Goal: Information Seeking & Learning: Learn about a topic

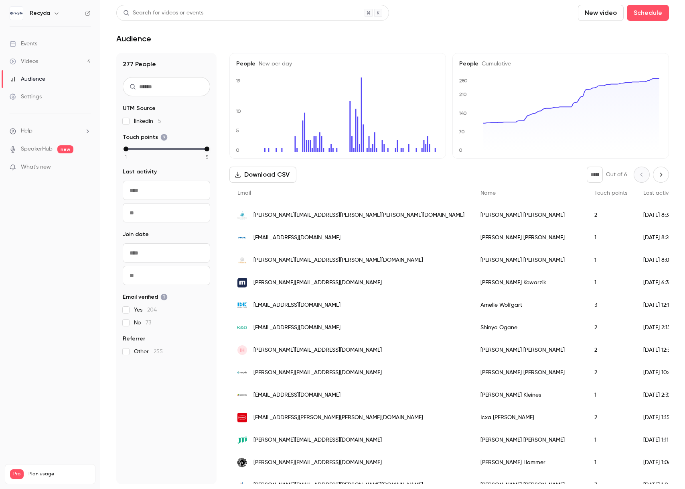
click at [37, 57] on div "Videos" at bounding box center [24, 61] width 28 height 8
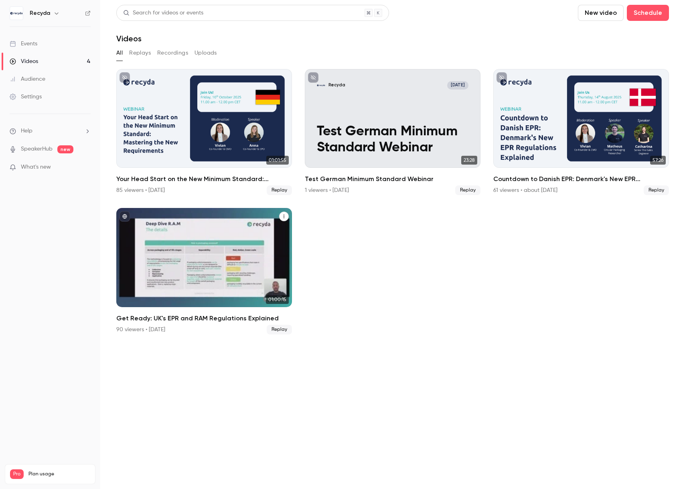
click at [193, 316] on h2 "Get Ready: UK's EPR and RAM Regulations Explained" at bounding box center [204, 318] width 176 height 10
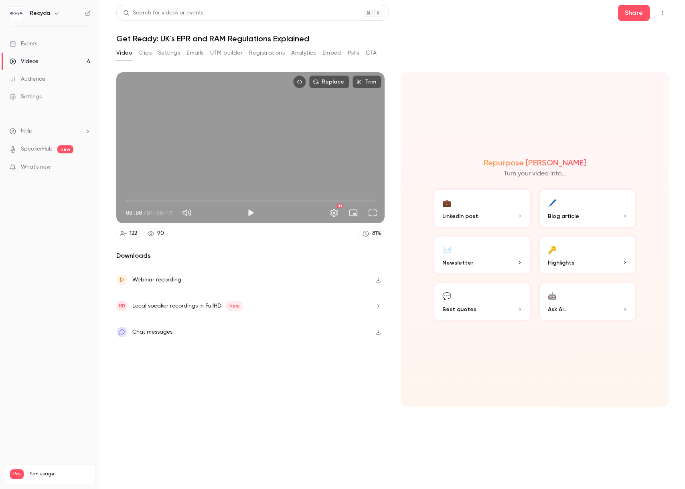
click at [300, 54] on button "Analytics" at bounding box center [303, 53] width 25 height 13
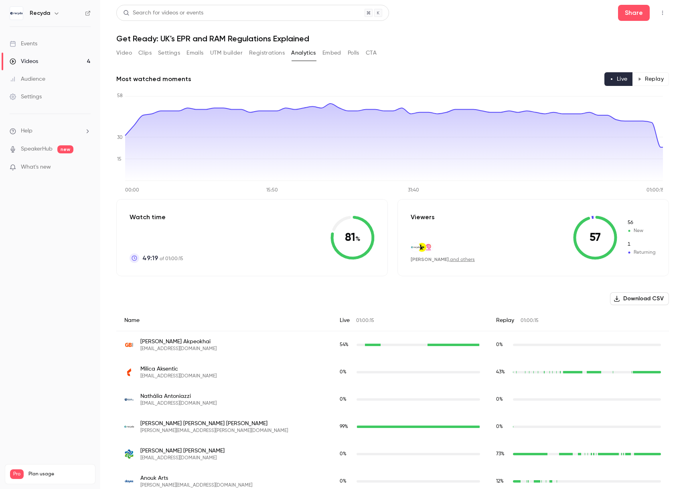
click at [279, 52] on button "Registrations" at bounding box center [267, 53] width 36 height 13
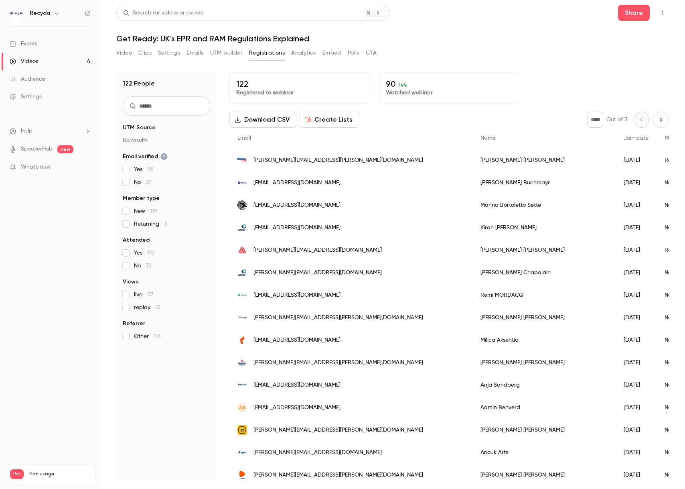
click at [53, 62] on link "Videos 4" at bounding box center [50, 62] width 100 height 18
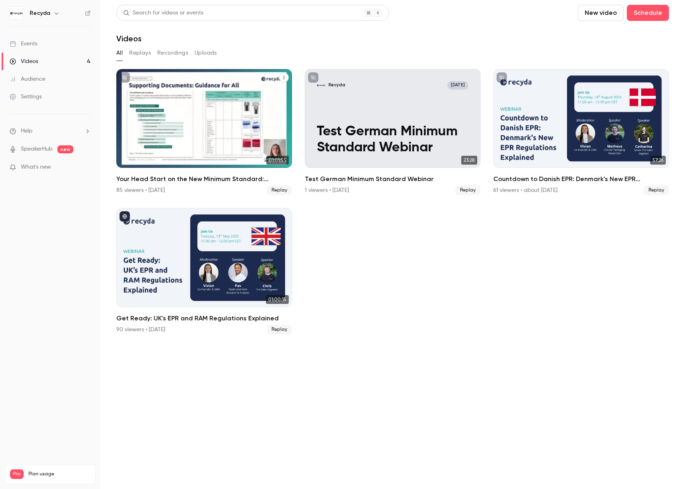
click at [177, 139] on div "Your Head Start on the New Minimum Standard: Mastering the New Requirements" at bounding box center [204, 118] width 176 height 99
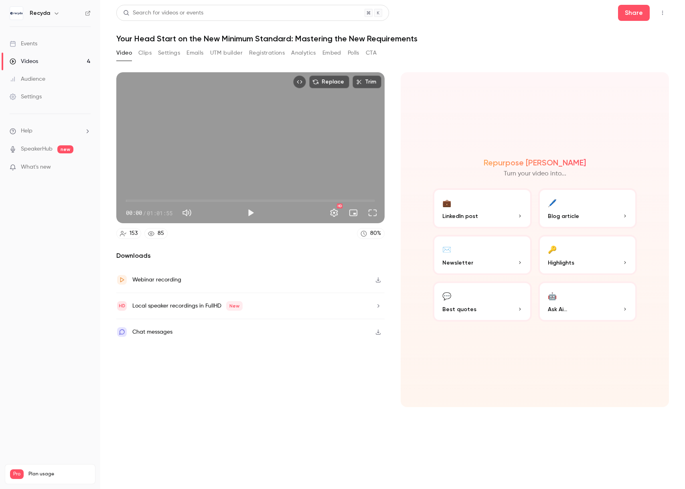
click at [303, 52] on button "Analytics" at bounding box center [303, 53] width 25 height 13
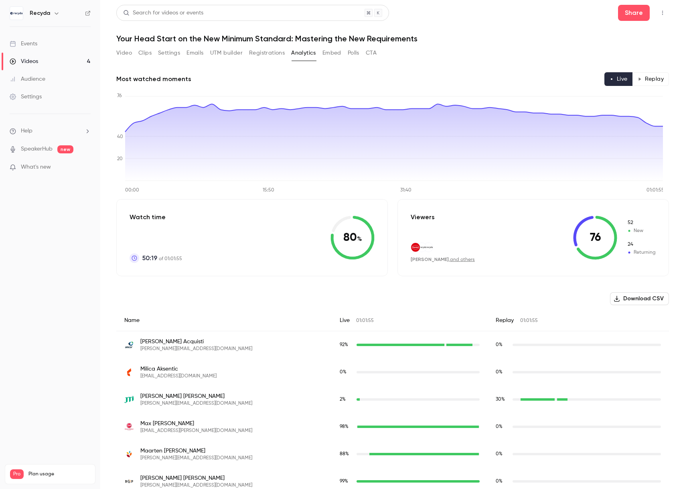
click at [266, 56] on button "Registrations" at bounding box center [267, 53] width 36 height 13
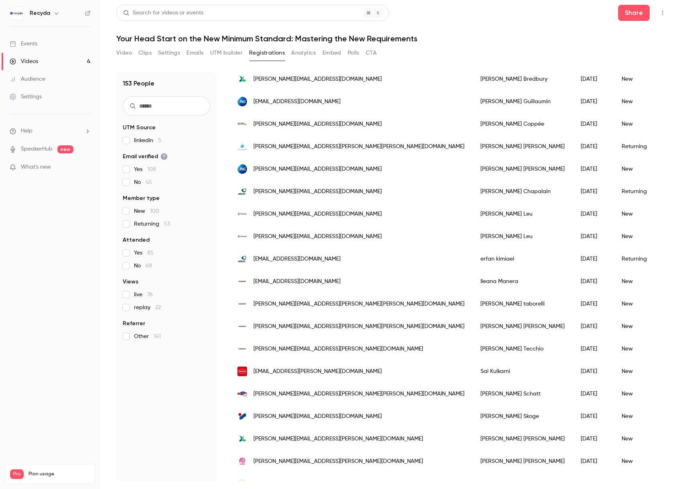
scroll to position [798, 0]
